Goal: Task Accomplishment & Management: Use online tool/utility

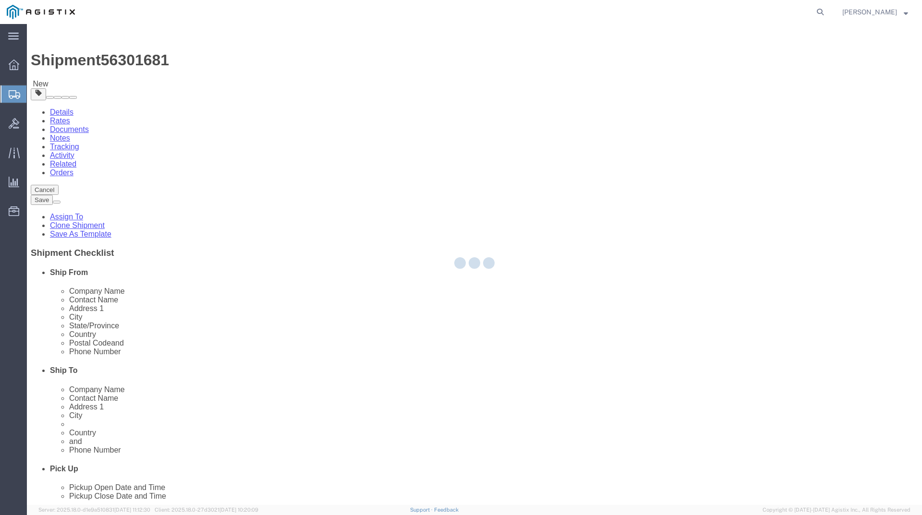
select select "69651"
select select
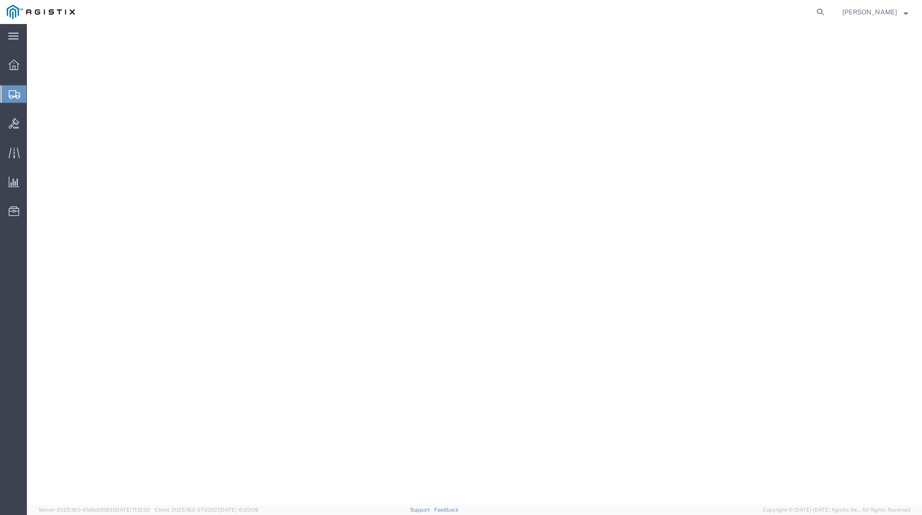
select select "69651"
select select
